Goal: Use online tool/utility

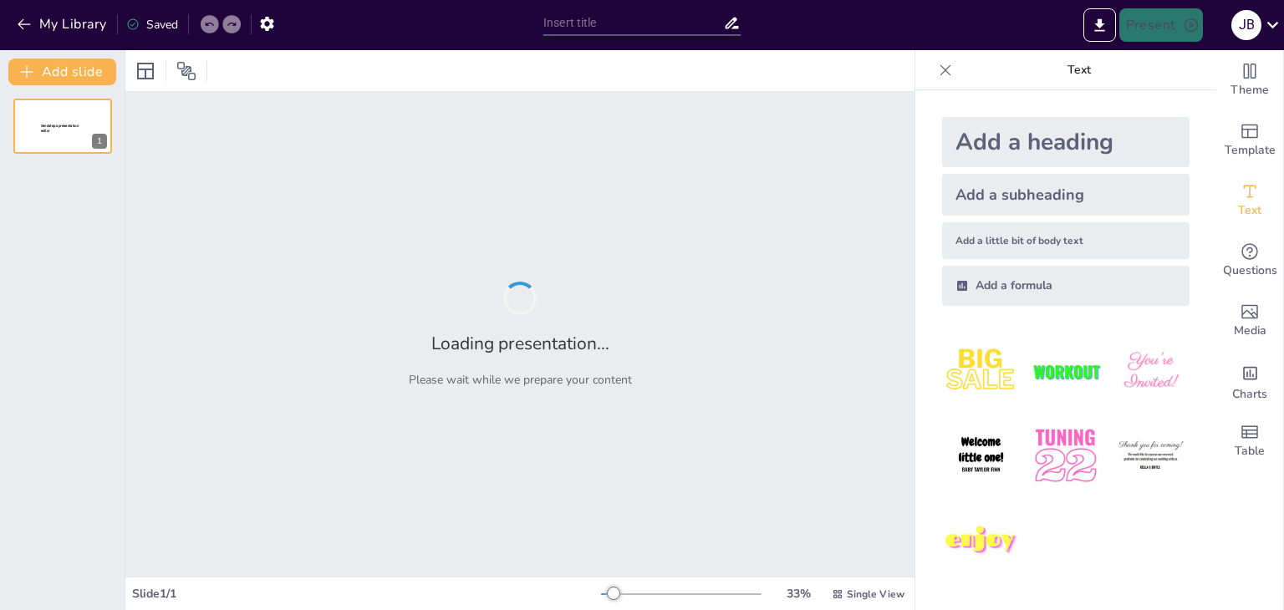
type input "Planificación del Mantenimiento Preventivo y Correctivo para la Aeronave Super …"
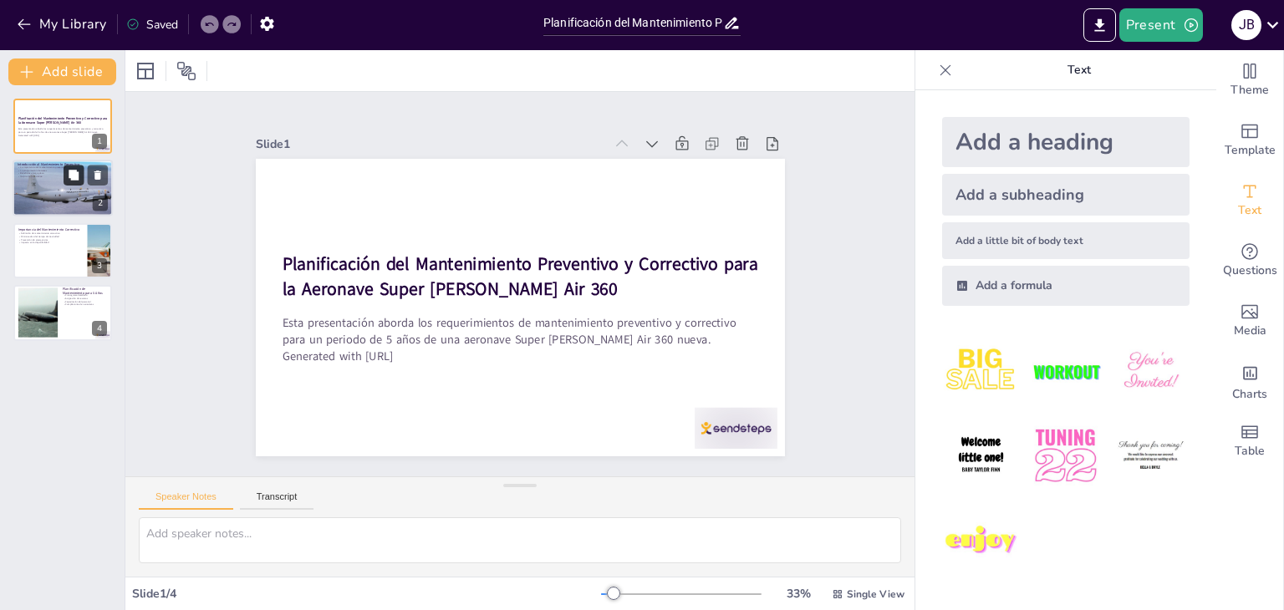
click at [75, 181] on icon at bounding box center [74, 176] width 12 height 12
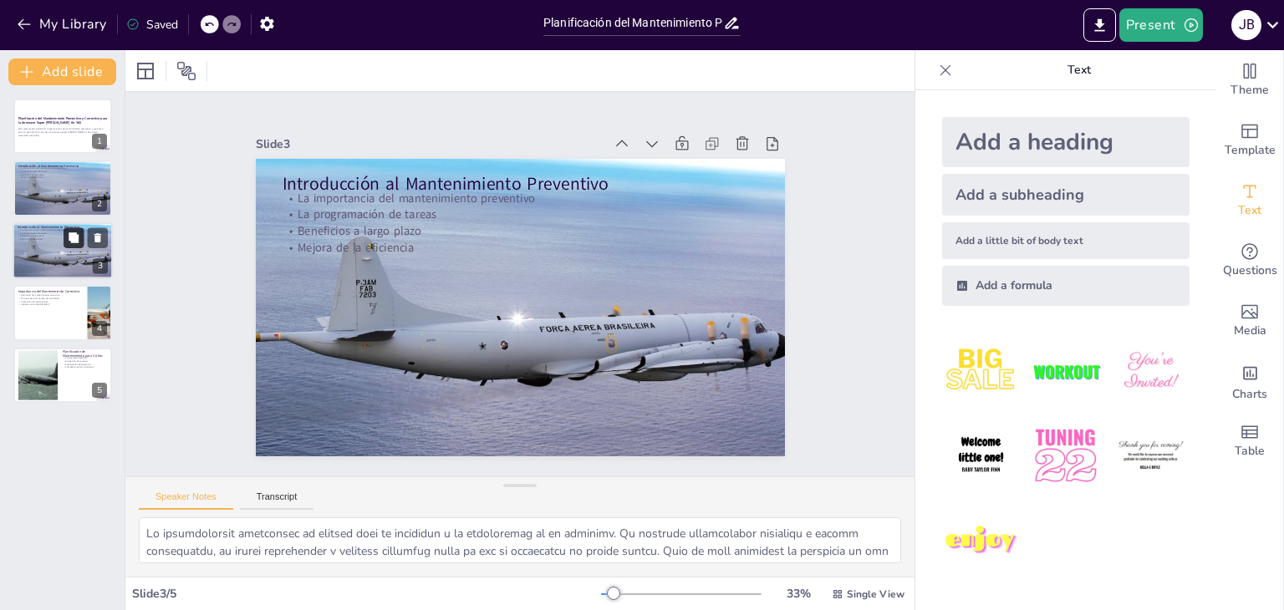
click at [71, 238] on icon at bounding box center [74, 237] width 10 height 10
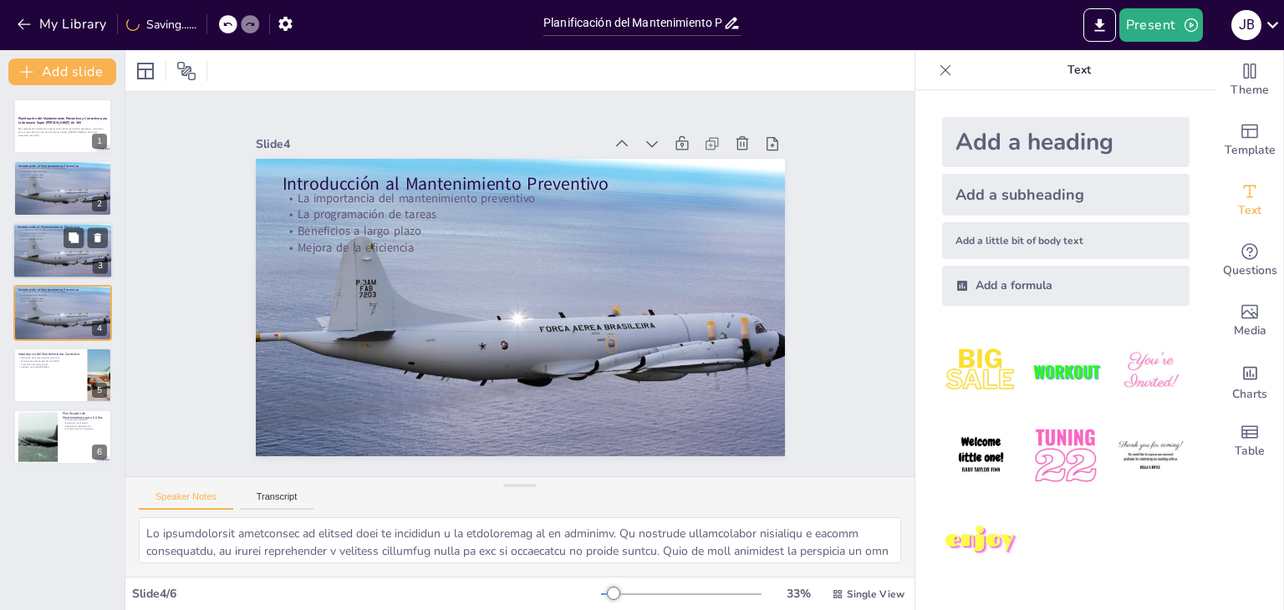
click at [40, 261] on div at bounding box center [62, 250] width 125 height 57
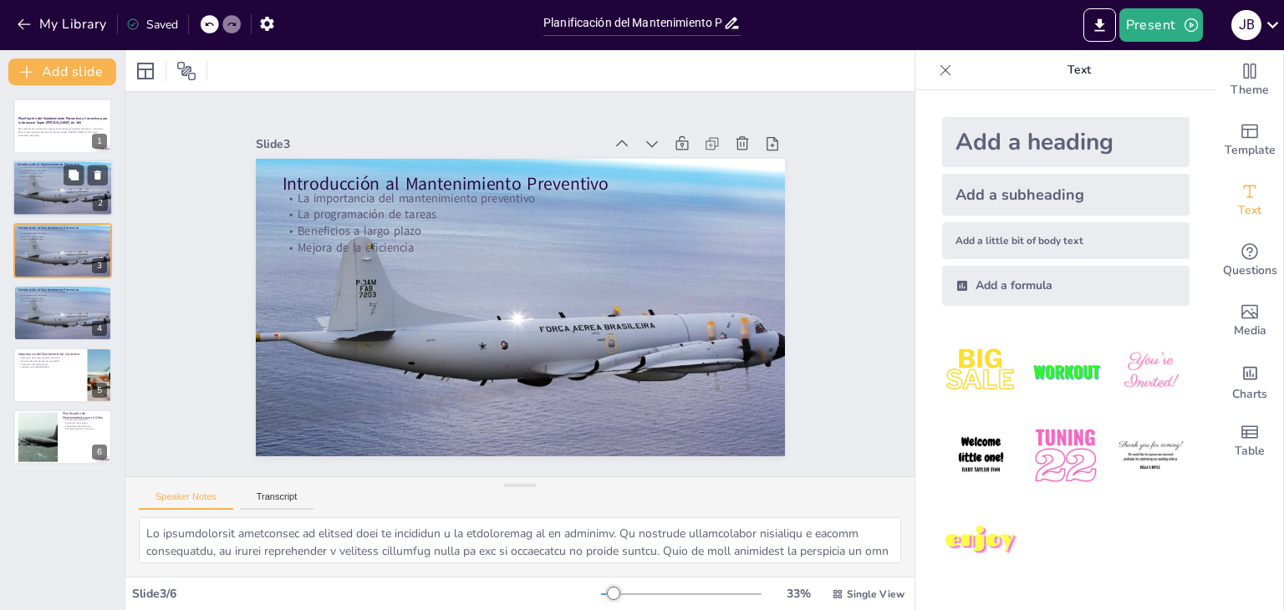
click at [48, 205] on div at bounding box center [62, 189] width 125 height 57
click at [47, 262] on div at bounding box center [62, 250] width 125 height 57
click at [97, 235] on icon at bounding box center [97, 237] width 7 height 9
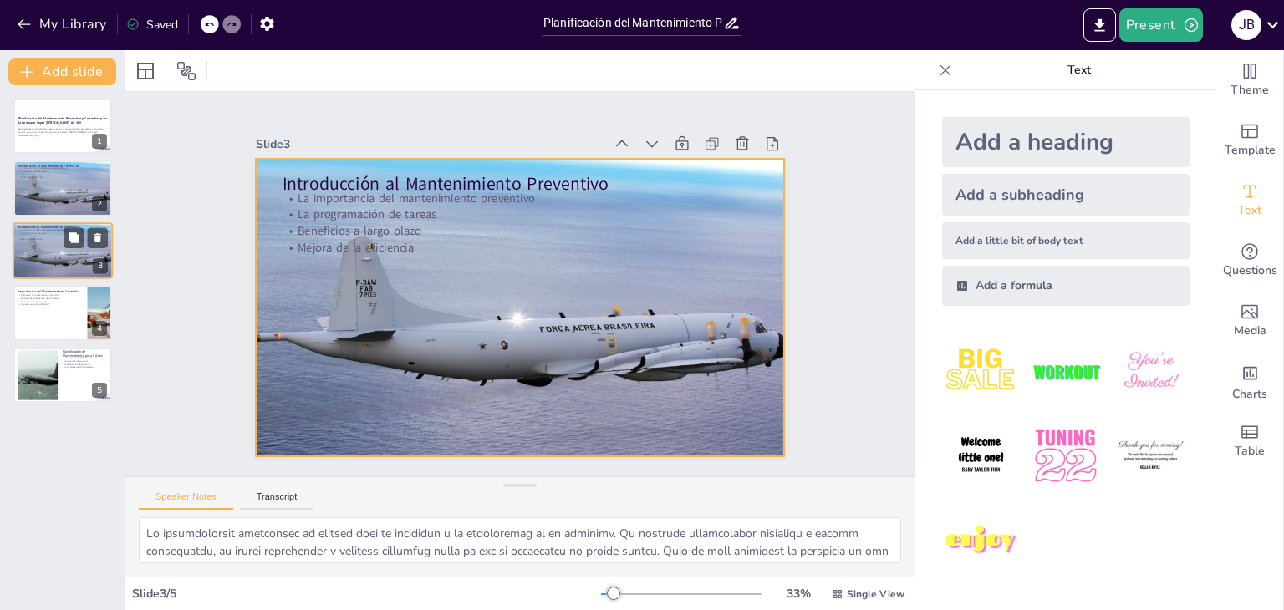
click at [31, 267] on div at bounding box center [62, 250] width 125 height 57
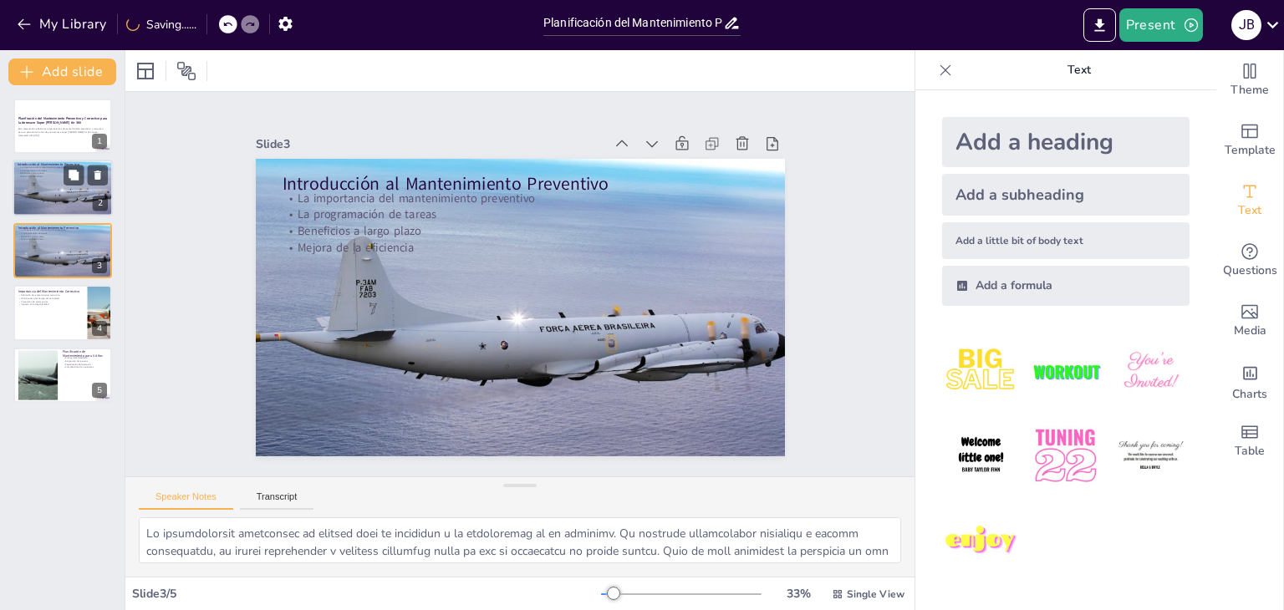
click at [47, 206] on div at bounding box center [62, 189] width 125 height 57
click at [101, 175] on icon at bounding box center [98, 176] width 12 height 12
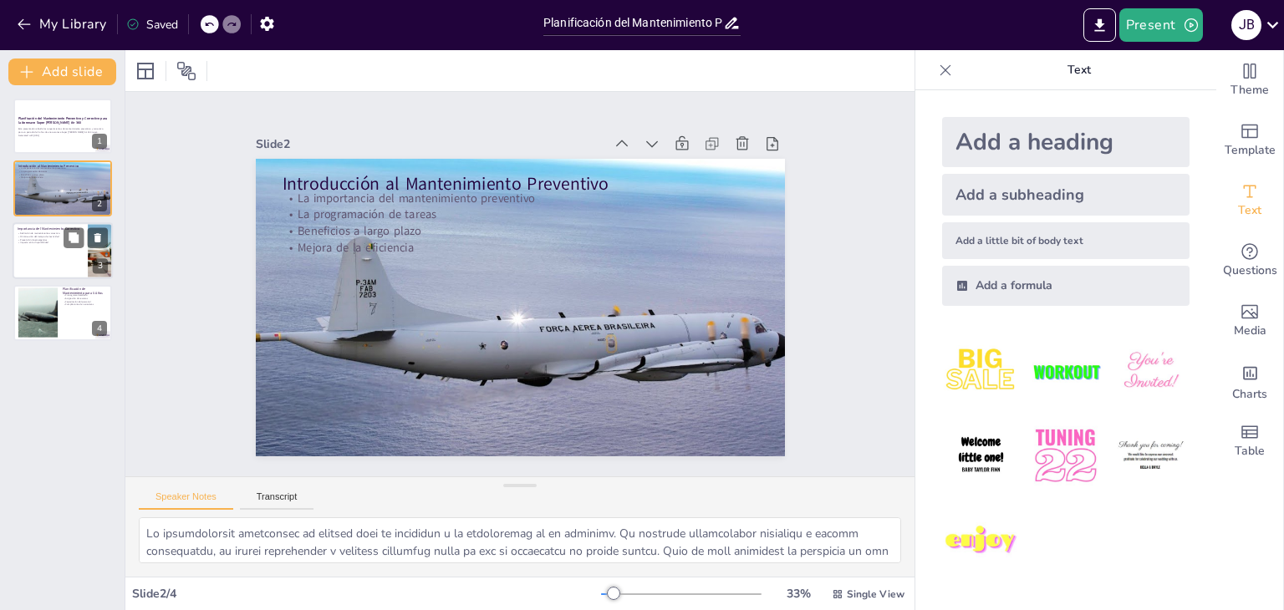
click at [48, 267] on div at bounding box center [63, 250] width 100 height 57
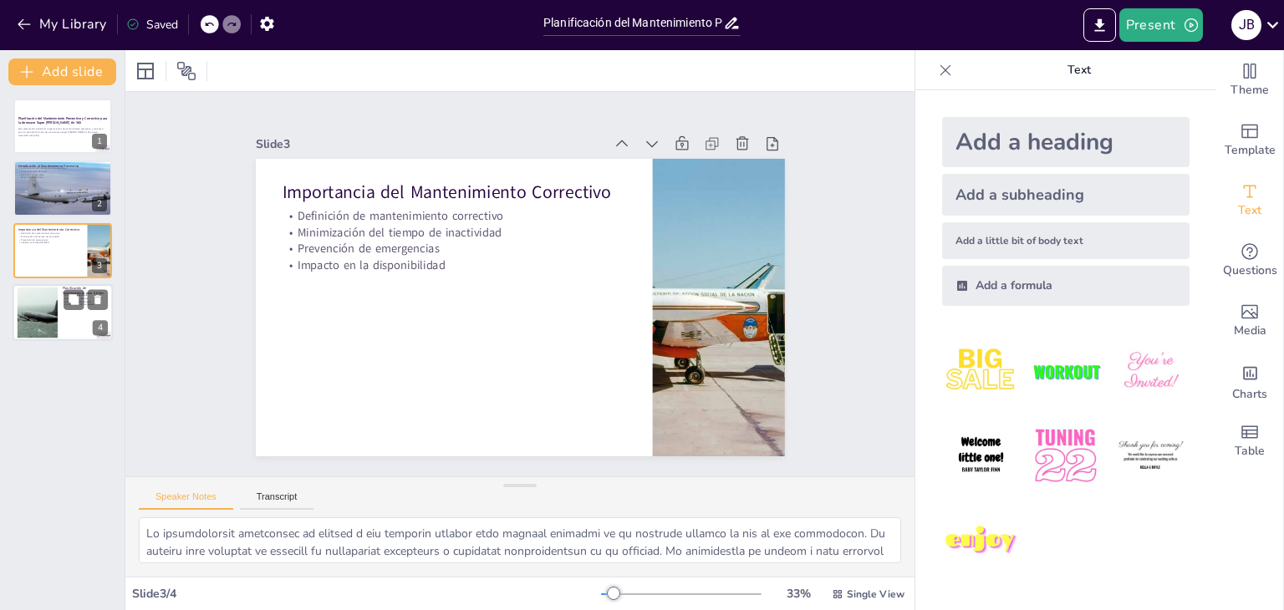
click at [27, 308] on div at bounding box center [37, 313] width 90 height 51
type textarea "Lo ipsumdolor sitametco ad elitsedd eius te incididuntutl et doloremagnaal. Eni…"
